Goal: Task Accomplishment & Management: Complete application form

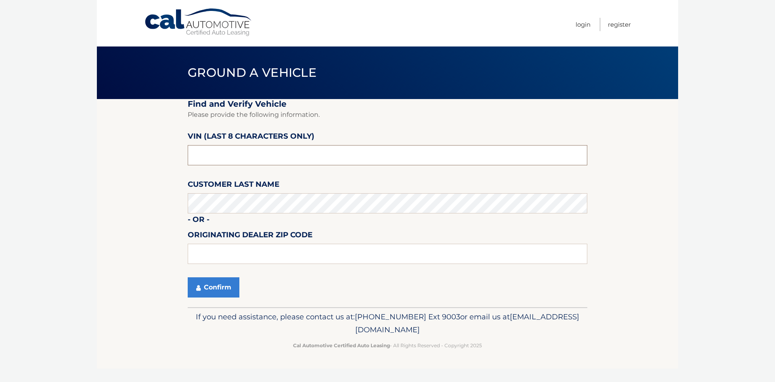
click at [248, 154] on input "text" at bounding box center [388, 155] width 400 height 20
type input "RT582500"
click at [227, 291] on button "Confirm" at bounding box center [214, 287] width 52 height 20
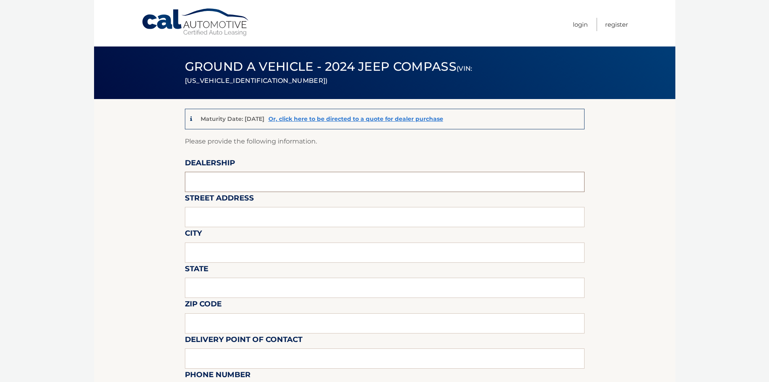
click at [242, 184] on input "text" at bounding box center [385, 182] width 400 height 20
type input "HARR CDJR"
type input "112 GOLD STAR BLVD"
type input "WORCESTER"
type input "MA"
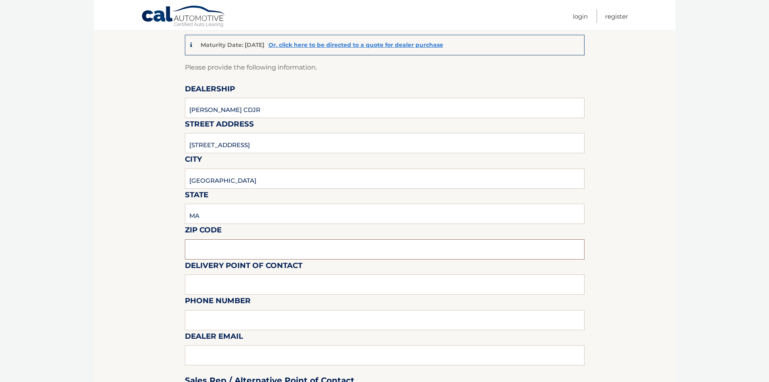
scroll to position [81, 0]
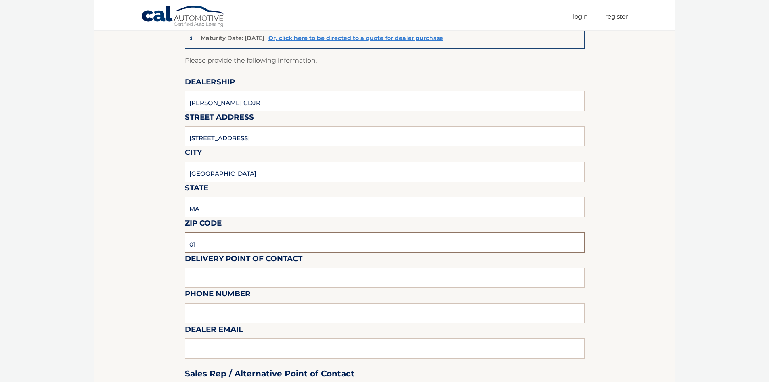
type input "0"
type input "01606"
type input "JC"
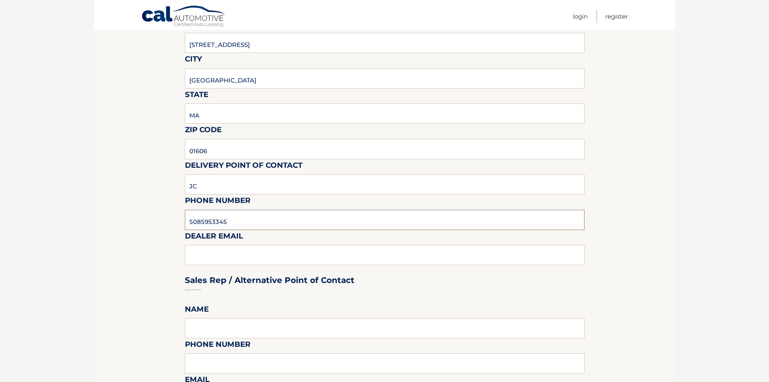
scroll to position [202, 0]
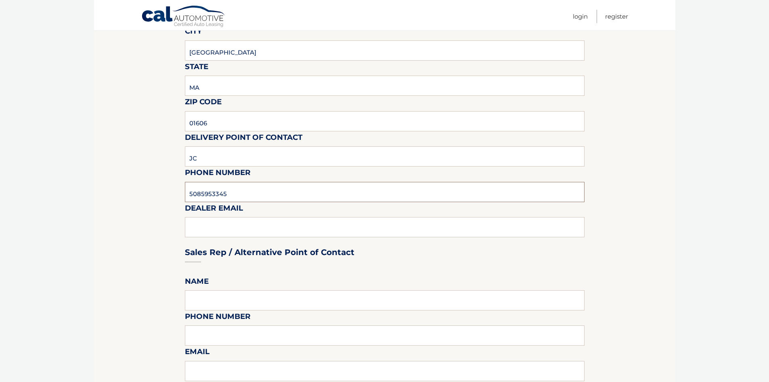
type input "5085953345"
click at [268, 228] on div "Sales Rep / Alternative Point of Contact" at bounding box center [385, 236] width 400 height 57
click at [221, 224] on div "Sales Rep / Alternative Point of Contact" at bounding box center [385, 236] width 400 height 57
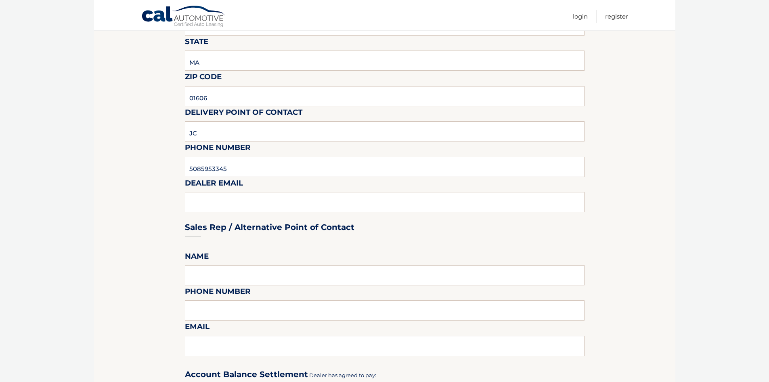
scroll to position [283, 0]
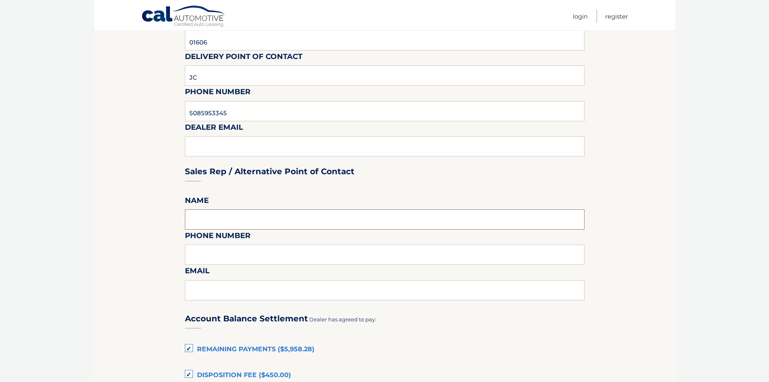
click at [218, 217] on input "text" at bounding box center [385, 219] width 400 height 20
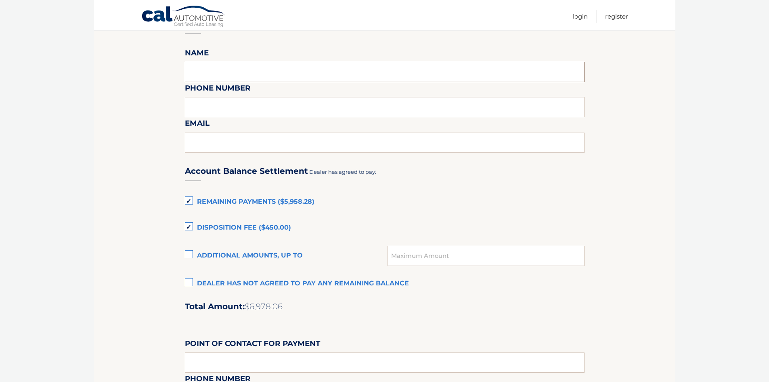
scroll to position [444, 0]
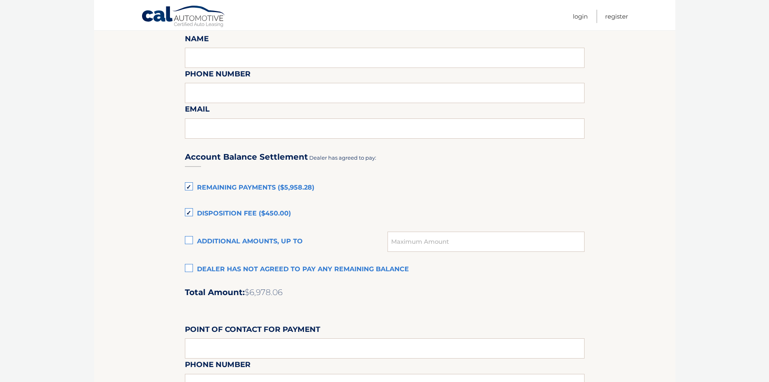
click at [186, 267] on label "Dealer has not agreed to pay any remaining balance" at bounding box center [385, 269] width 400 height 16
click at [0, 0] on input "Dealer has not agreed to pay any remaining balance" at bounding box center [0, 0] width 0 height 0
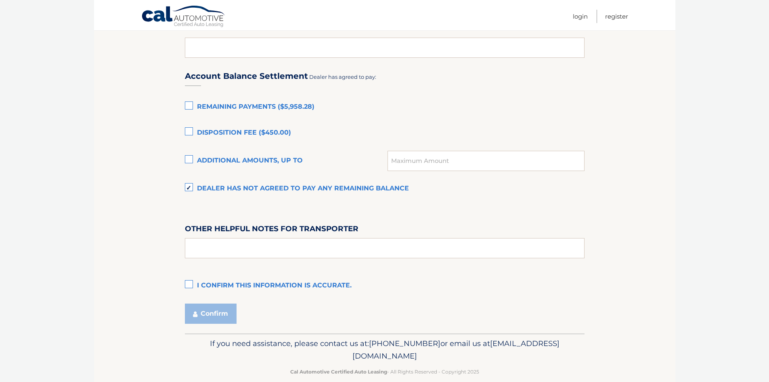
scroll to position [538, 0]
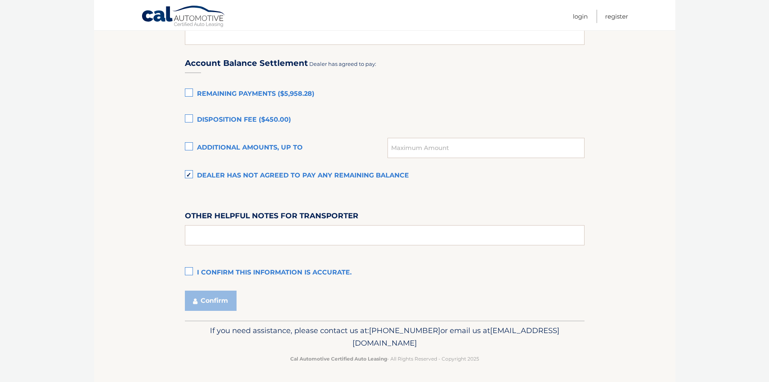
click at [185, 273] on label "I confirm this information is accurate." at bounding box center [385, 272] width 400 height 16
click at [0, 0] on input "I confirm this information is accurate." at bounding box center [0, 0] width 0 height 0
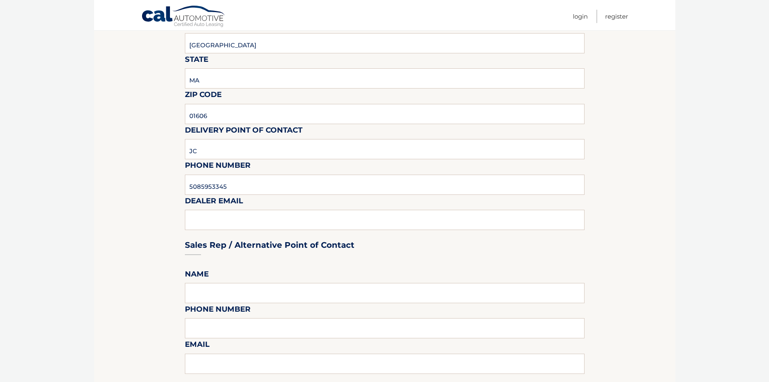
scroll to position [215, 0]
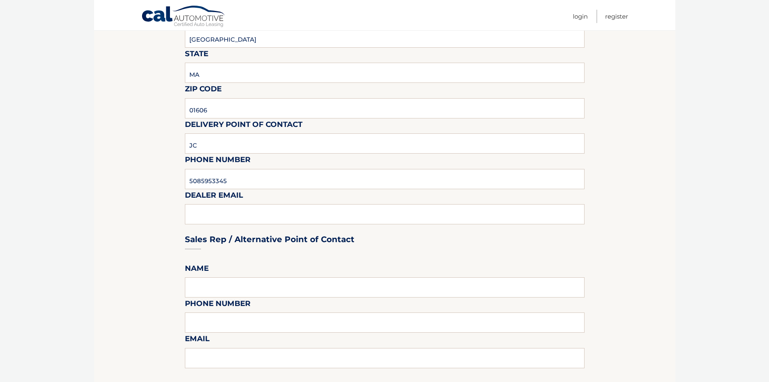
click at [250, 222] on div "Sales Rep / Alternative Point of Contact" at bounding box center [385, 223] width 400 height 57
click at [249, 221] on div "Sales Rep / Alternative Point of Contact" at bounding box center [385, 223] width 400 height 57
click at [246, 212] on div "Sales Rep / Alternative Point of Contact" at bounding box center [385, 223] width 400 height 57
click at [212, 214] on div "Sales Rep / Alternative Point of Contact" at bounding box center [385, 223] width 400 height 57
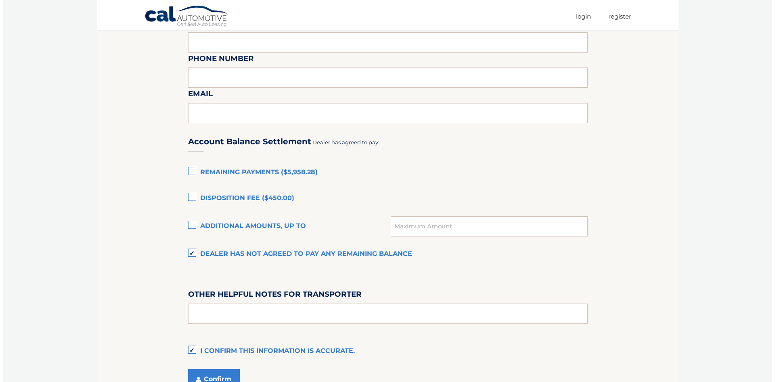
scroll to position [538, 0]
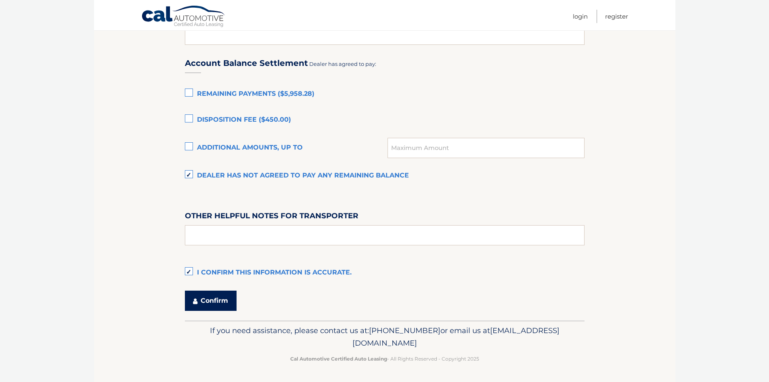
click at [223, 303] on button "Confirm" at bounding box center [211, 300] width 52 height 20
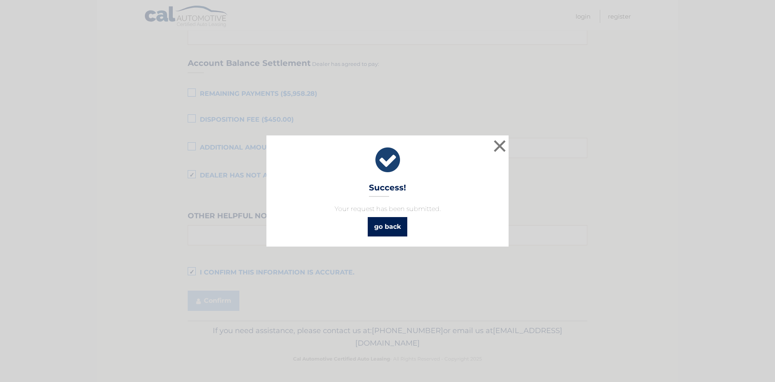
click at [390, 224] on link "go back" at bounding box center [388, 226] width 40 height 19
